Goal: Find specific page/section

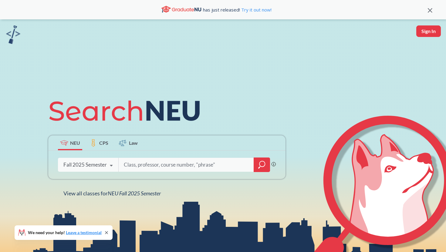
click at [104, 165] on div "Fall 2025 Semester" at bounding box center [84, 165] width 43 height 7
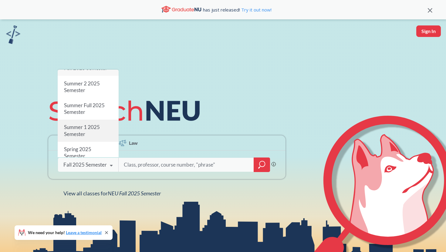
scroll to position [12, 0]
click at [95, 131] on div "Summer 1 2025 Semester" at bounding box center [88, 128] width 61 height 22
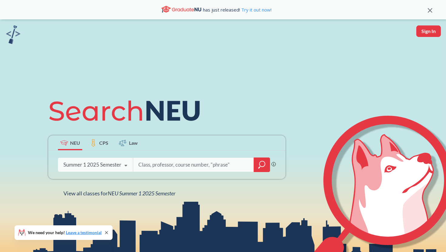
click at [148, 164] on input "search" at bounding box center [194, 165] width 112 height 13
type input "phth2515"
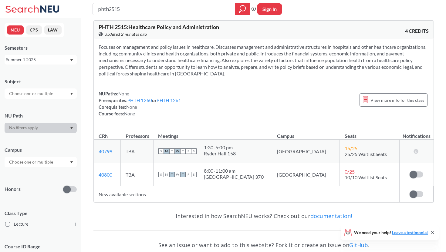
scroll to position [6, 0]
click at [195, 11] on input "phth2515" at bounding box center [163, 9] width 133 height 10
type input "biostatistics"
